Goal: Information Seeking & Learning: Find specific fact

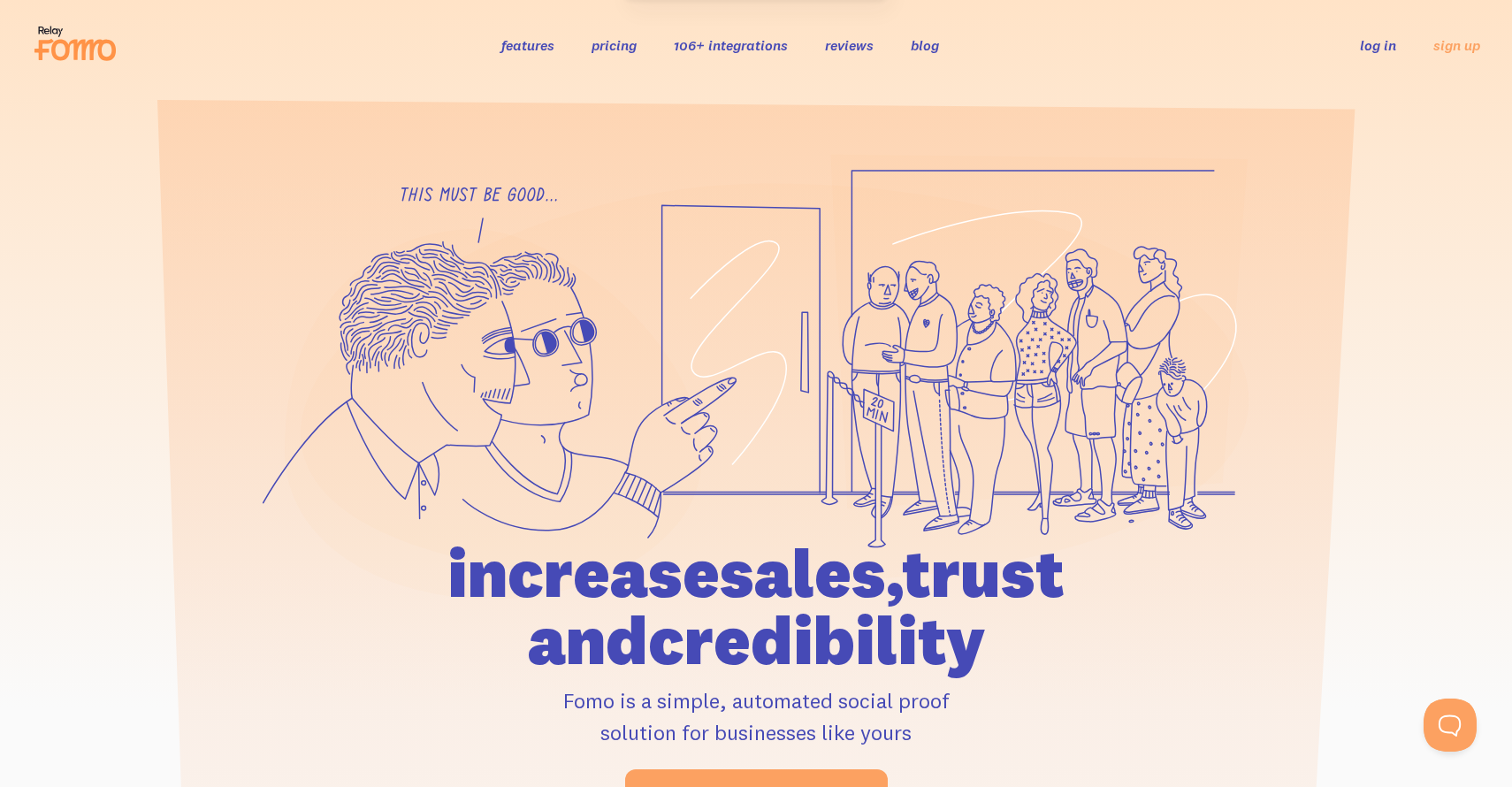
click at [734, 44] on link "106+ integrations" at bounding box center [731, 45] width 114 height 17
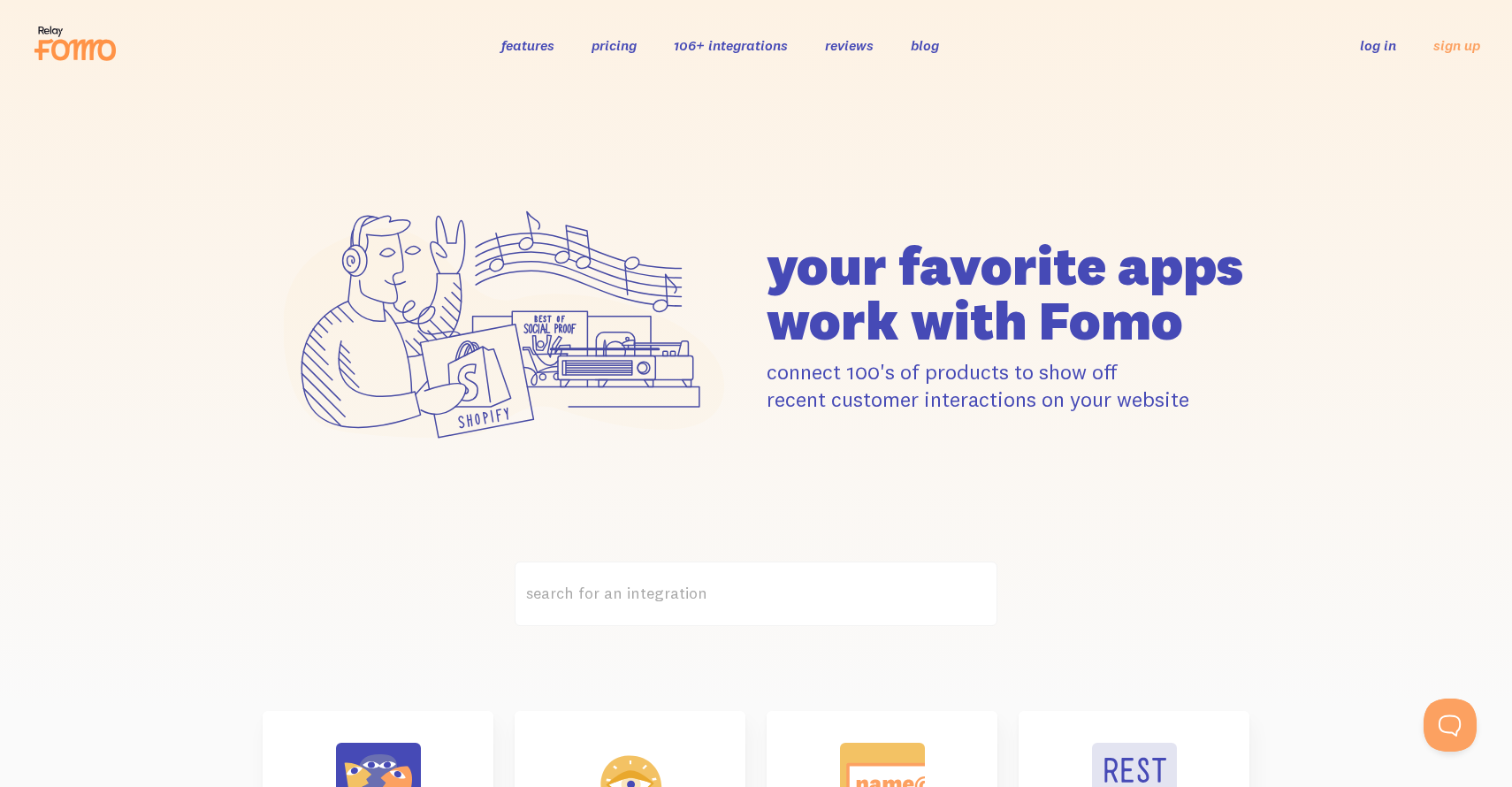
click at [634, 596] on label "search for an integration" at bounding box center [756, 593] width 483 height 65
click at [634, 596] on input "search for an integration" at bounding box center [756, 593] width 483 height 65
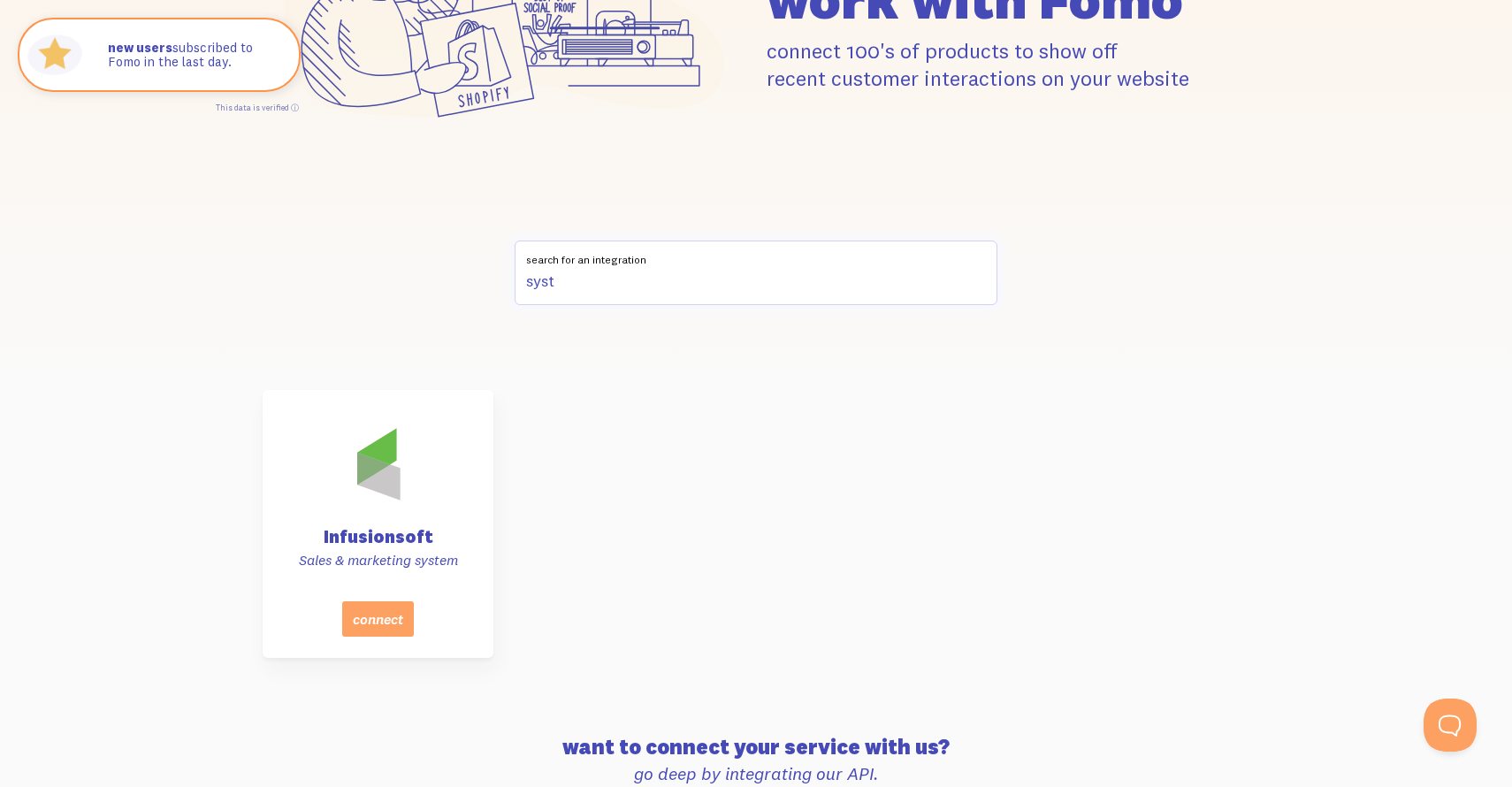
scroll to position [352, 0]
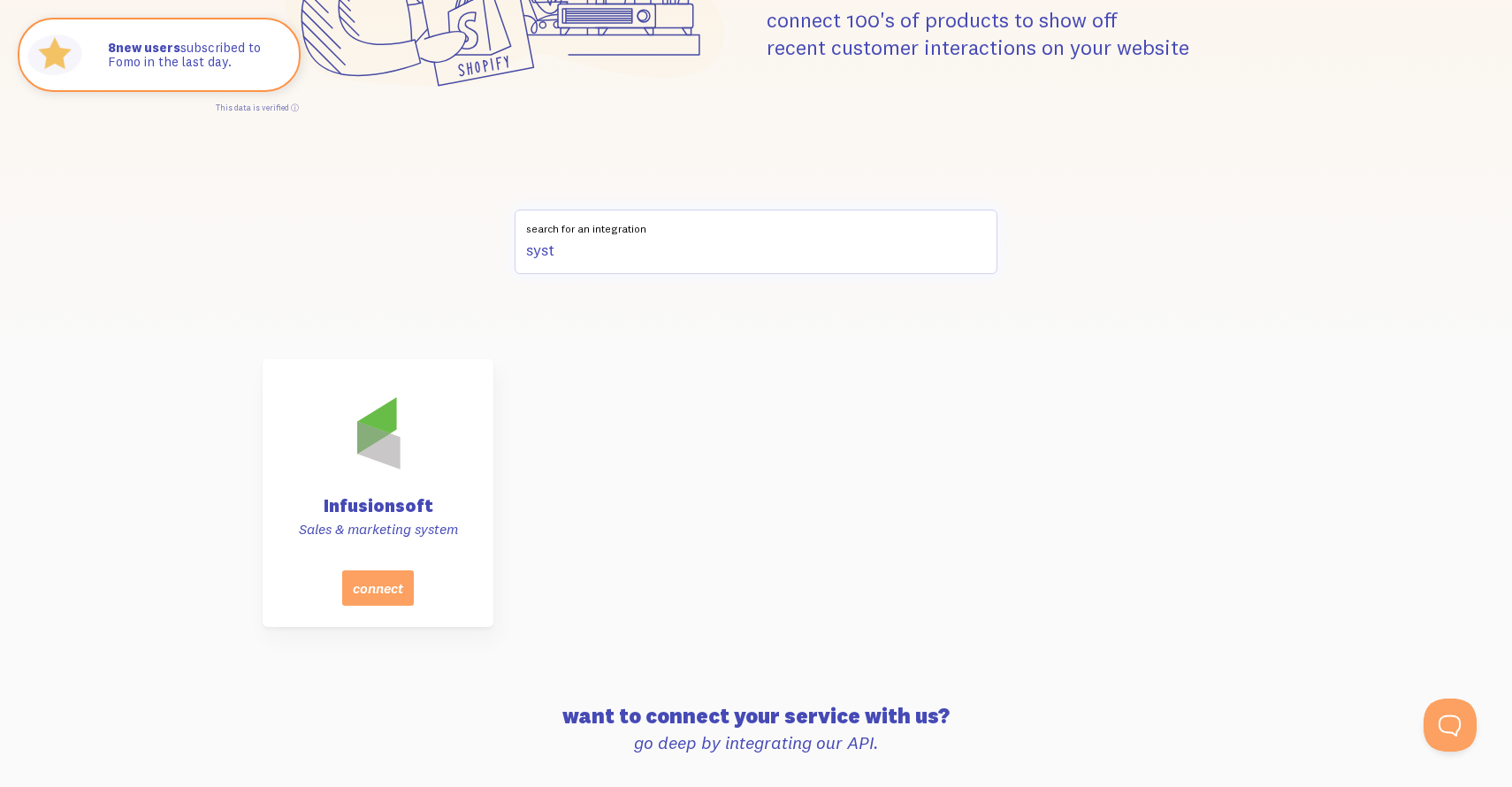
type input "syst"
